Goal: Check status: Check status

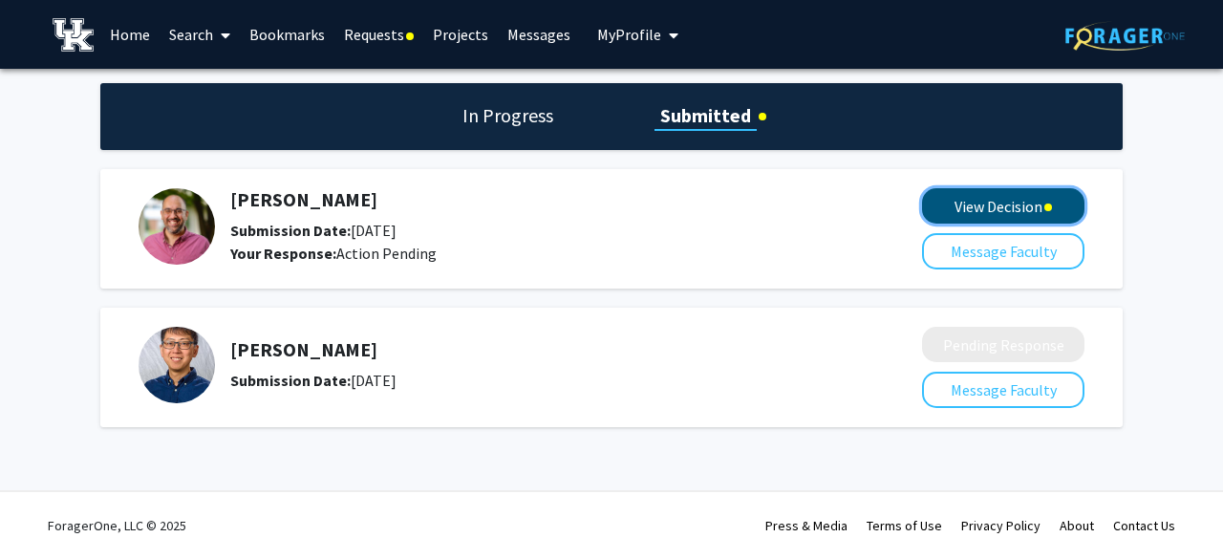
click at [1012, 197] on button "View Decision" at bounding box center [1003, 205] width 162 height 35
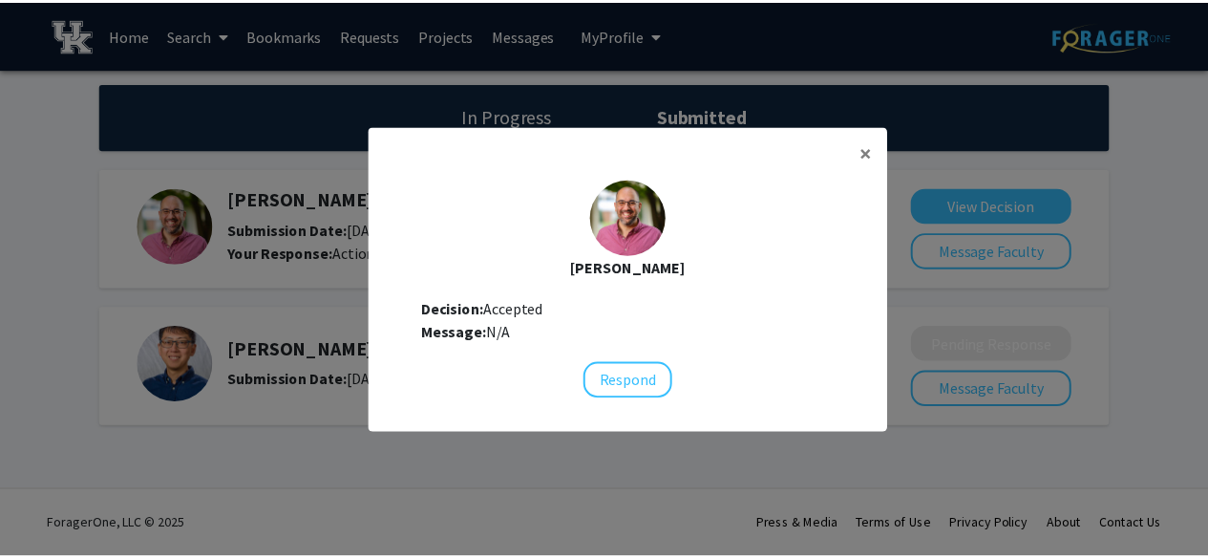
scroll to position [19, 0]
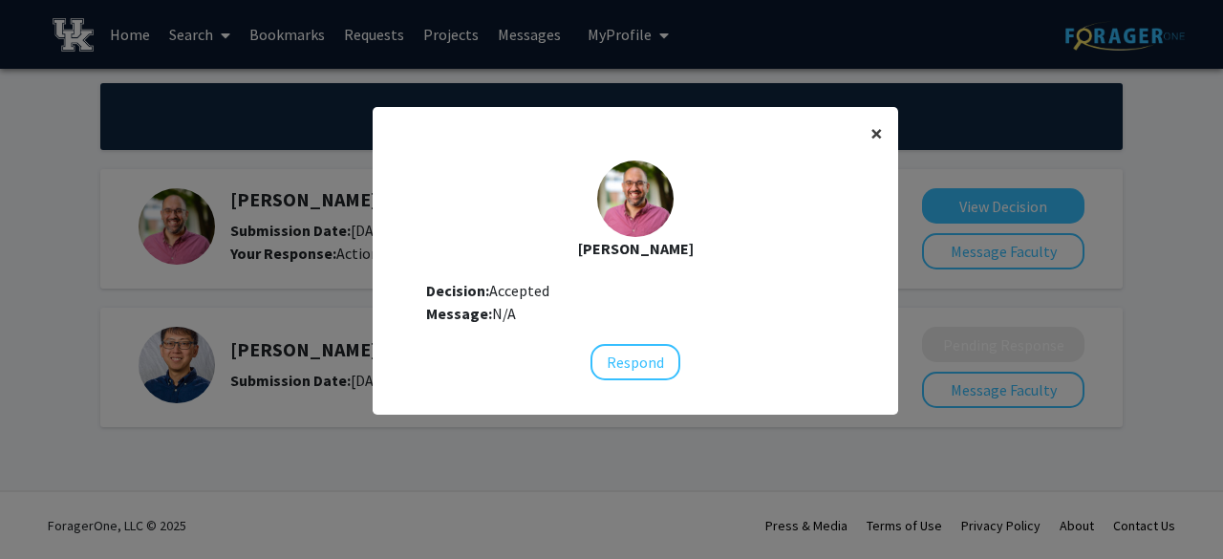
click at [870, 133] on span "×" at bounding box center [876, 133] width 12 height 30
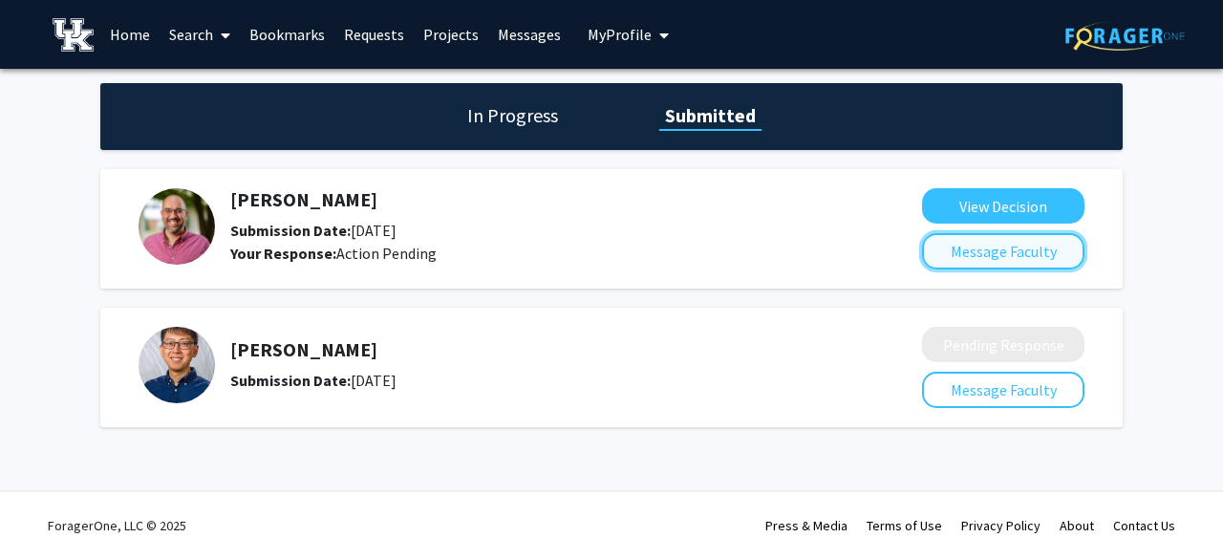
click at [974, 247] on button "Message Faculty" at bounding box center [1003, 251] width 162 height 36
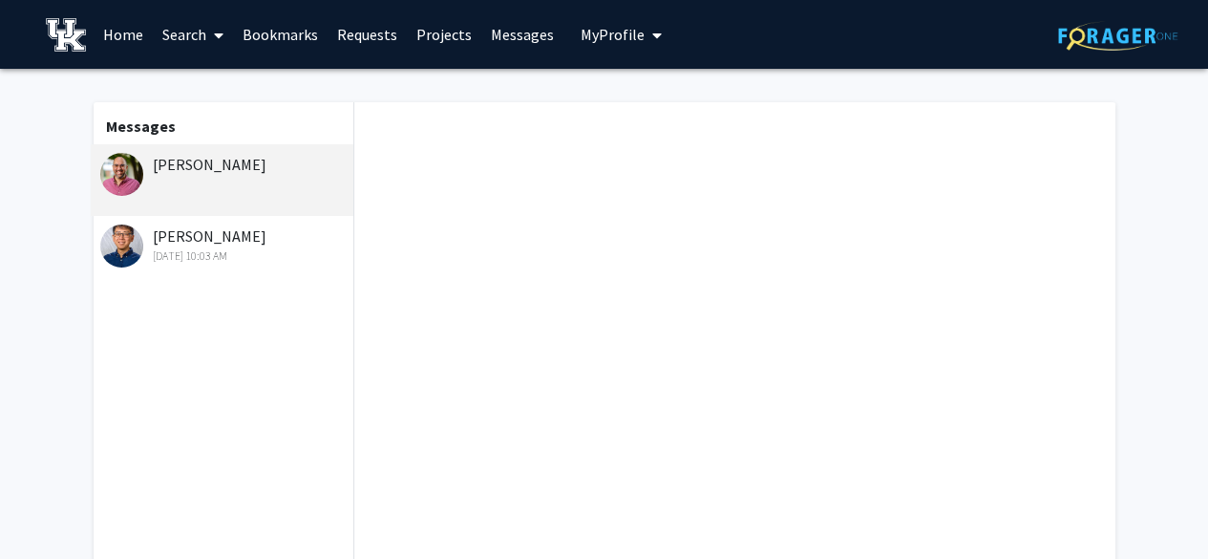
click at [263, 180] on div "[PERSON_NAME]" at bounding box center [223, 180] width 264 height 72
click at [275, 167] on div "[PERSON_NAME]" at bounding box center [224, 164] width 249 height 23
click at [610, 25] on span "My Profile" at bounding box center [613, 34] width 64 height 19
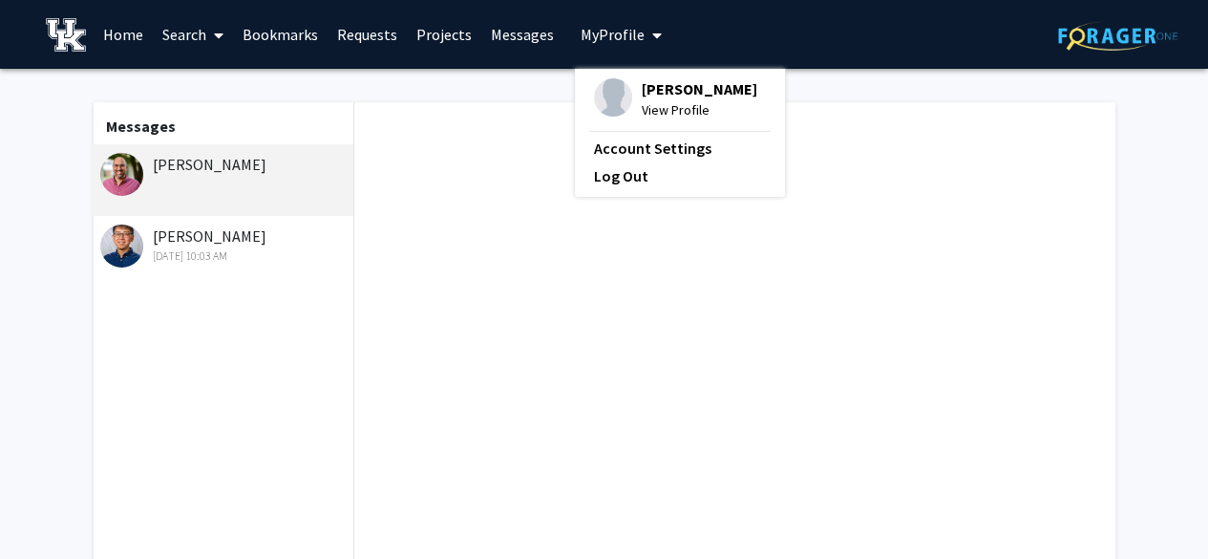
click at [678, 110] on span "View Profile" at bounding box center [700, 109] width 116 height 21
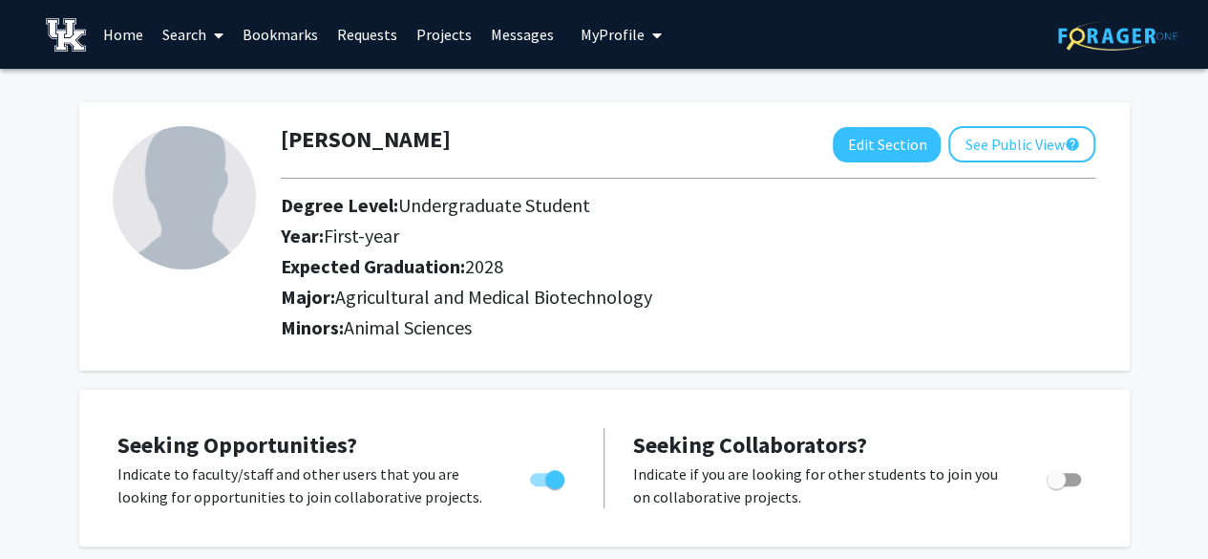
click at [359, 42] on link "Requests" at bounding box center [367, 34] width 79 height 67
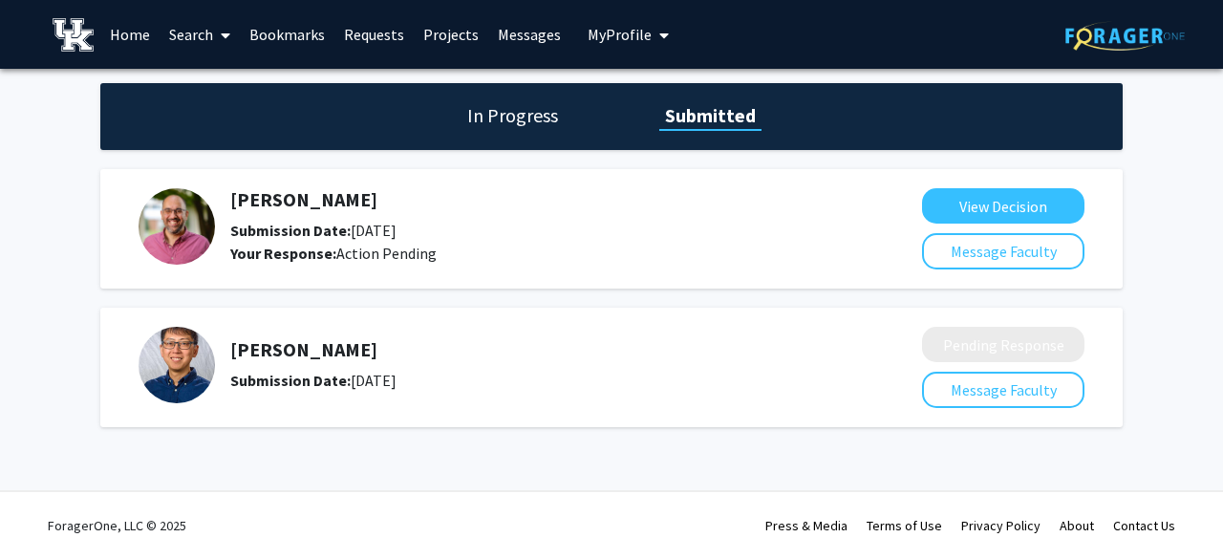
click at [452, 236] on div "Submission Date: [DATE]" at bounding box center [525, 230] width 590 height 23
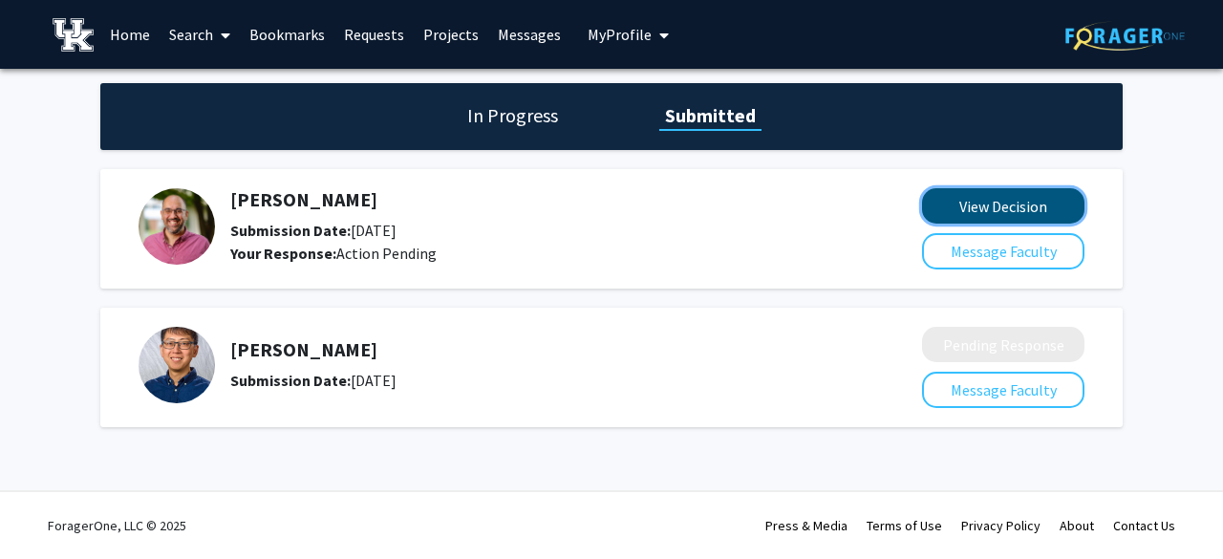
click at [959, 189] on button "View Decision" at bounding box center [1003, 205] width 162 height 35
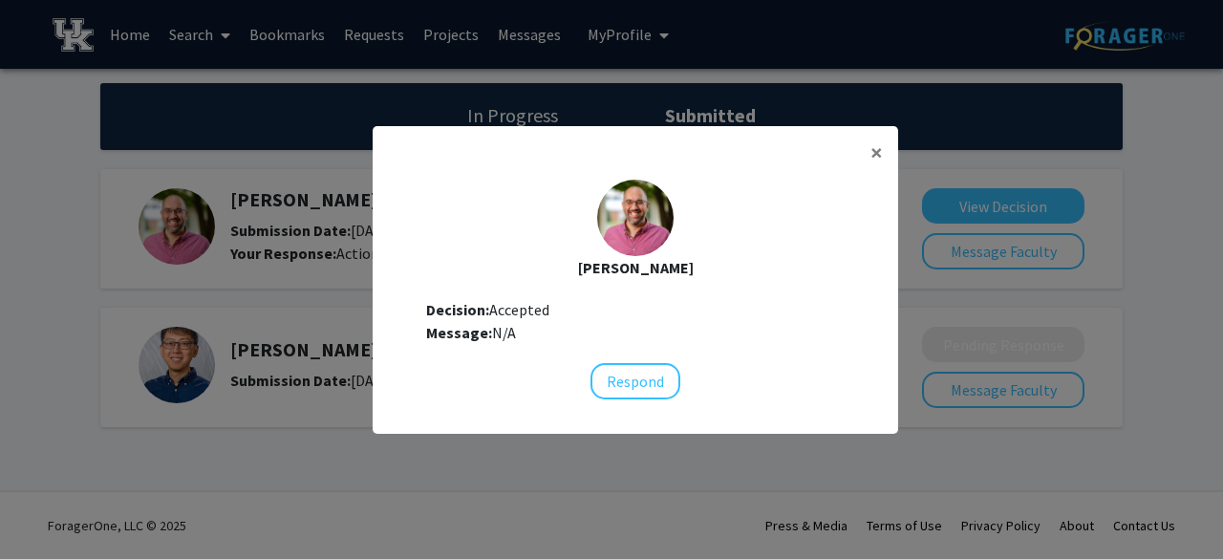
click at [508, 310] on div "Decision: Accepted" at bounding box center [635, 309] width 418 height 23
click at [865, 171] on button "×" at bounding box center [876, 152] width 43 height 53
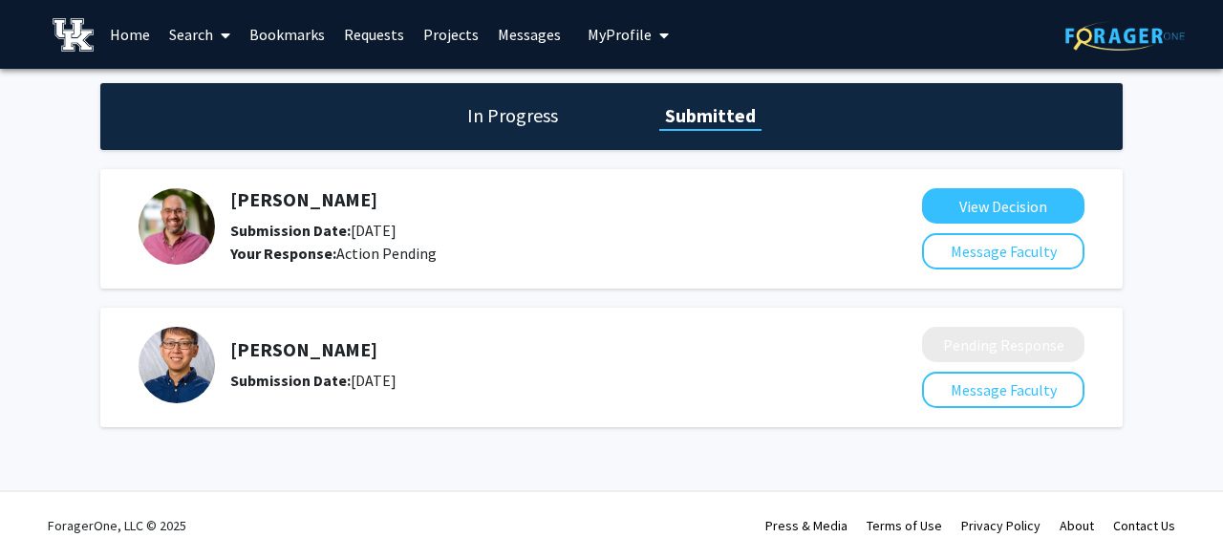
click at [700, 117] on h1 "Submitted" at bounding box center [710, 115] width 102 height 27
drag, startPoint x: 481, startPoint y: 133, endPoint x: 504, endPoint y: 125, distance: 24.2
click at [504, 125] on div "In Progress Submitted" at bounding box center [611, 116] width 1022 height 67
click at [504, 125] on h1 "In Progress" at bounding box center [512, 115] width 102 height 27
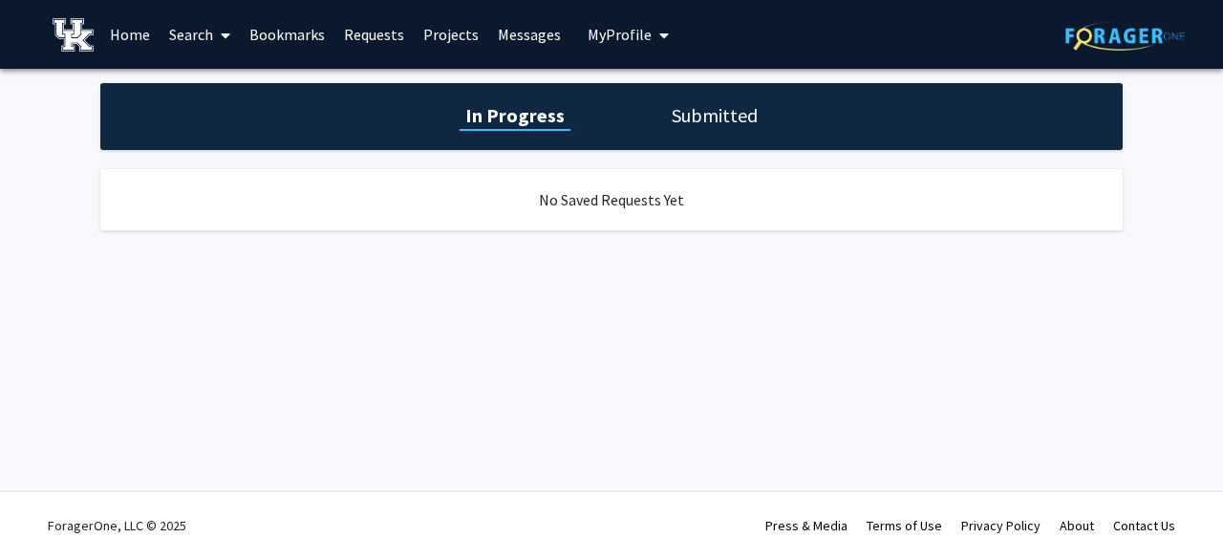
click at [736, 104] on h1 "Submitted" at bounding box center [714, 115] width 97 height 27
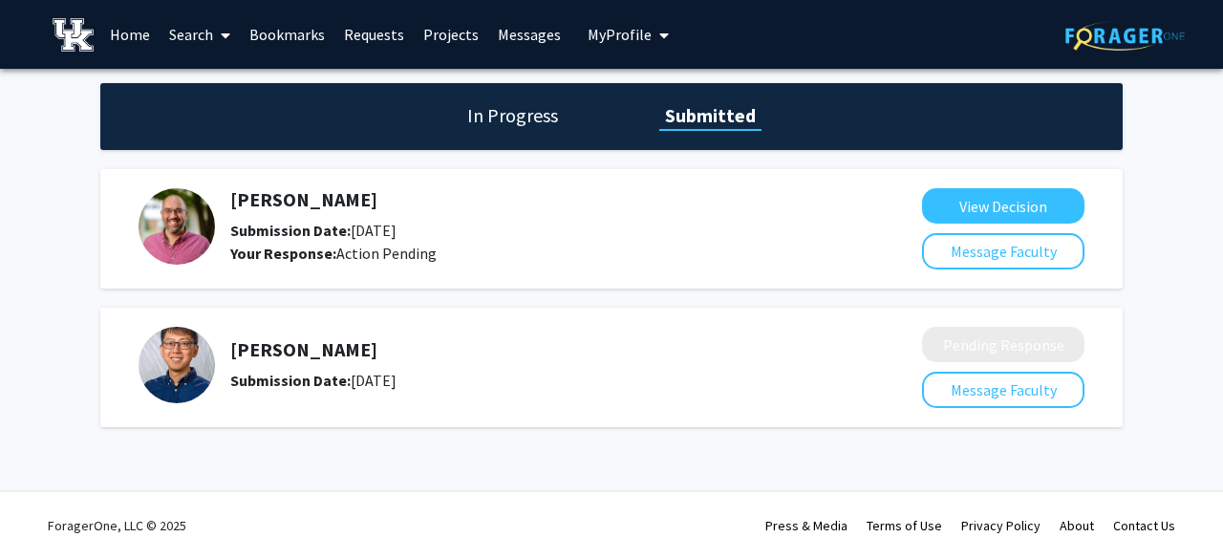
click at [338, 231] on b "Submission Date:" at bounding box center [290, 230] width 120 height 19
click at [195, 242] on img at bounding box center [177, 226] width 76 height 76
